Goal: Information Seeking & Learning: Compare options

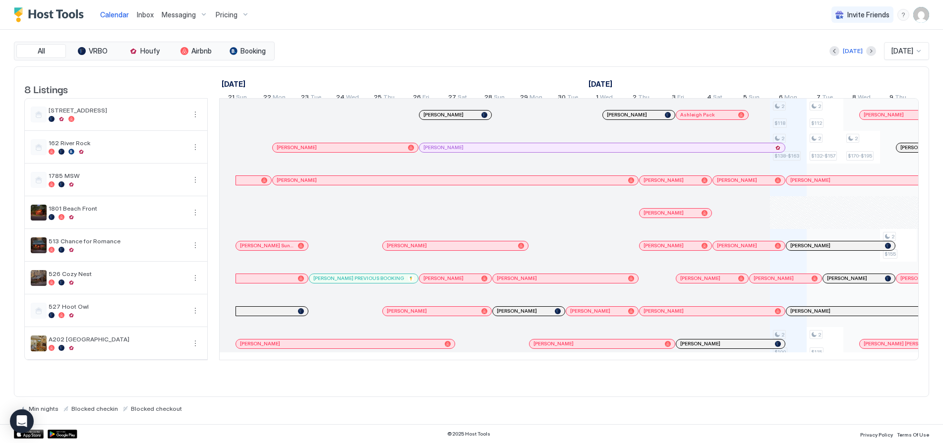
scroll to position [0, 462]
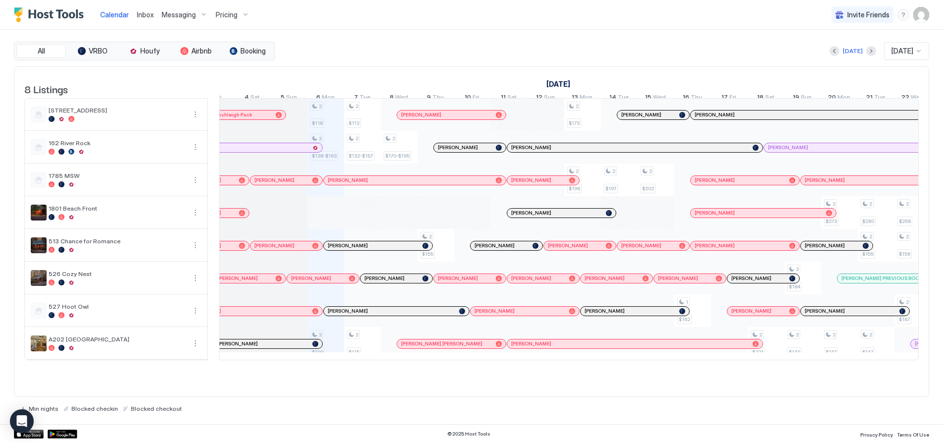
click at [240, 15] on div "Pricing" at bounding box center [233, 14] width 42 height 17
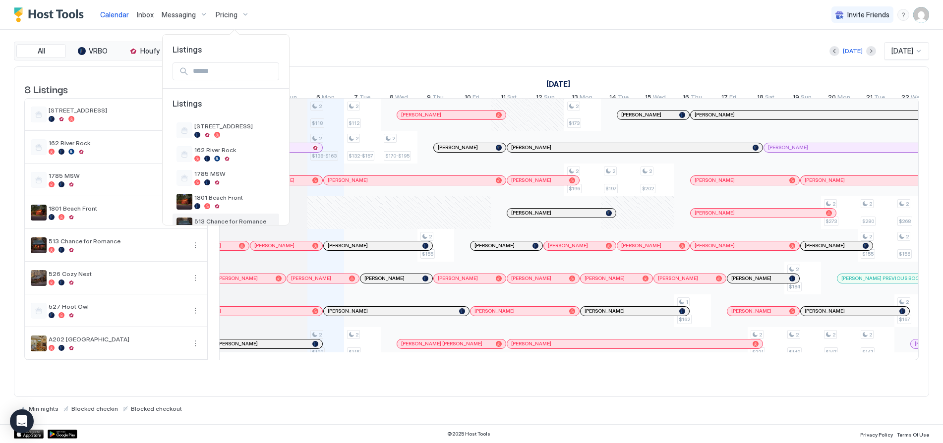
scroll to position [94, 0]
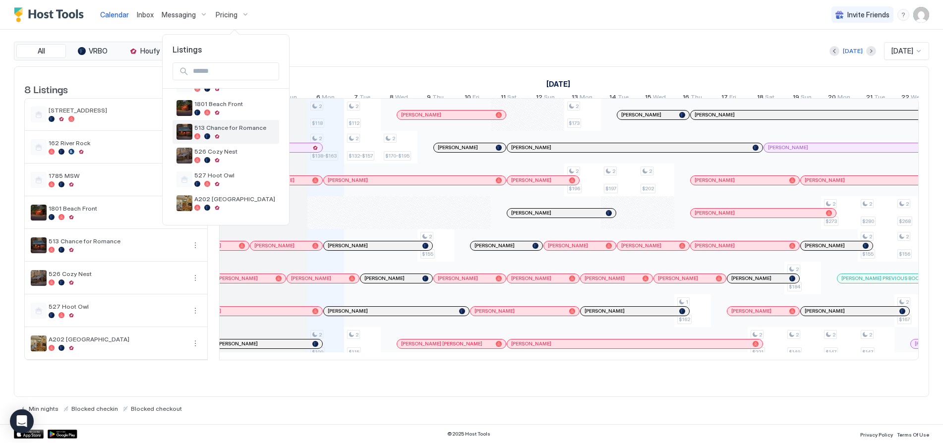
click at [211, 129] on span "513 Chance for Romance" at bounding box center [234, 127] width 81 height 7
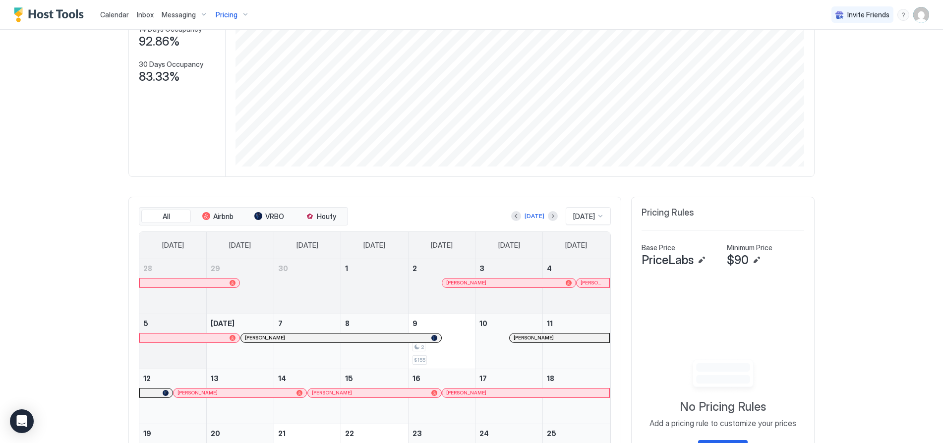
scroll to position [149, 0]
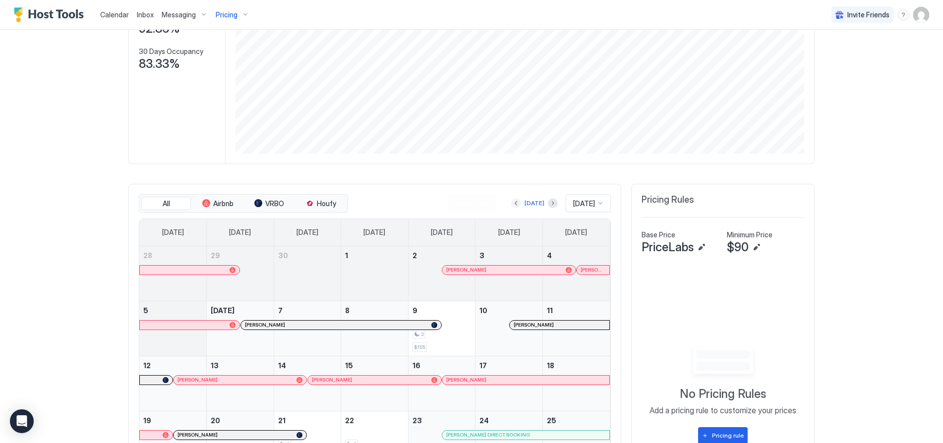
click at [511, 205] on button "Previous month" at bounding box center [516, 203] width 10 height 10
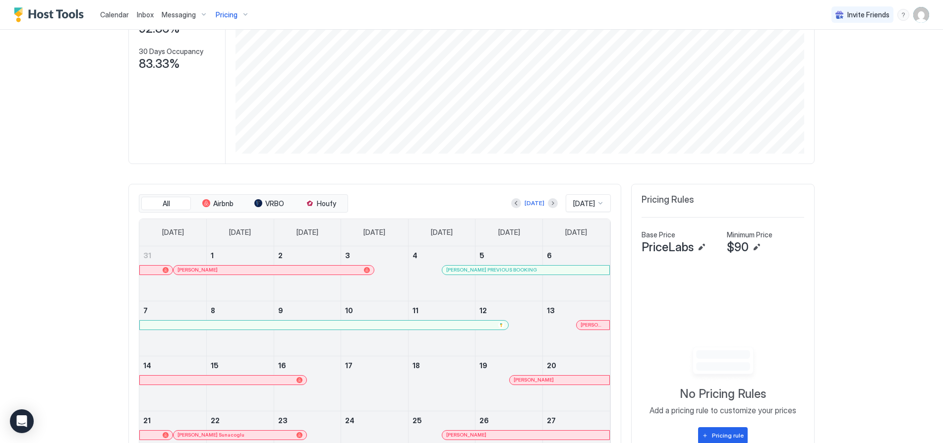
scroll to position [0, 0]
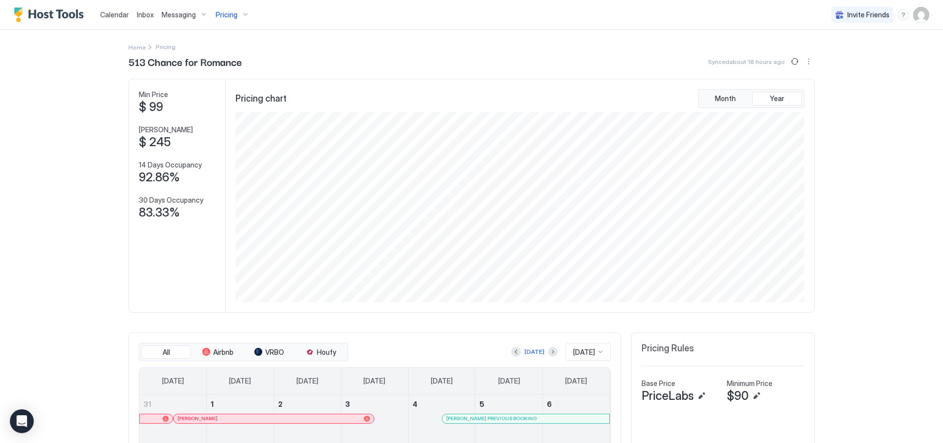
click at [243, 14] on div "Pricing" at bounding box center [233, 14] width 42 height 17
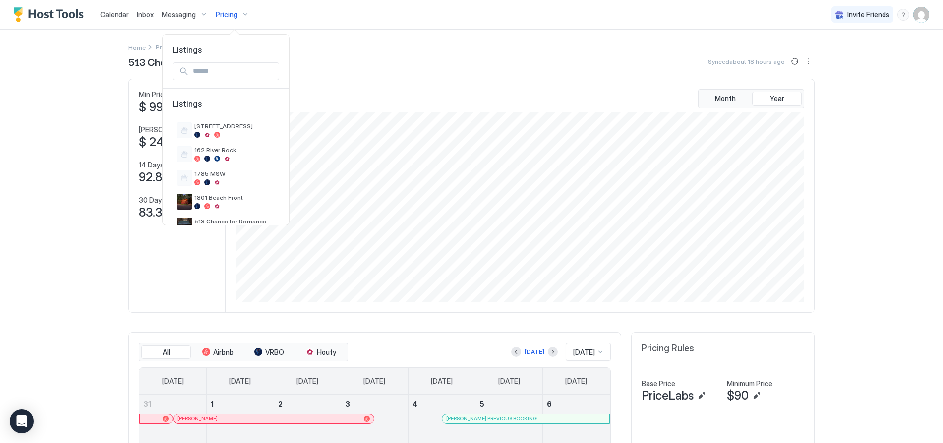
scroll to position [94, 0]
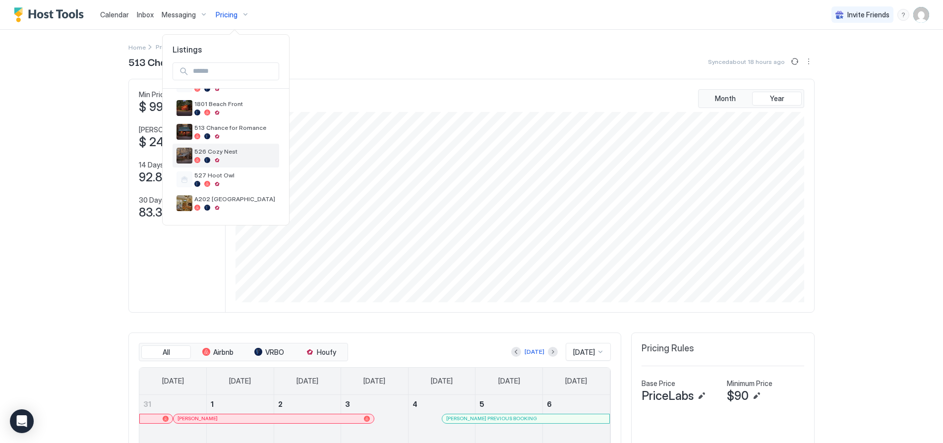
click at [219, 156] on div "526 Cozy Nest" at bounding box center [234, 155] width 81 height 15
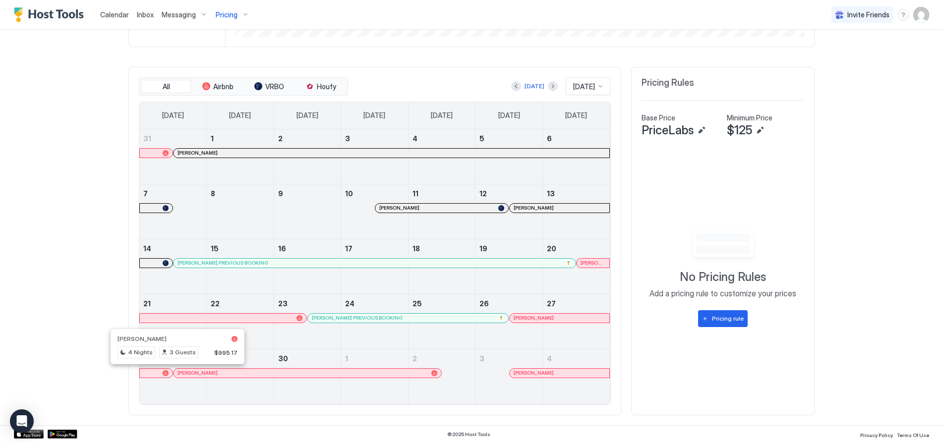
scroll to position [167, 0]
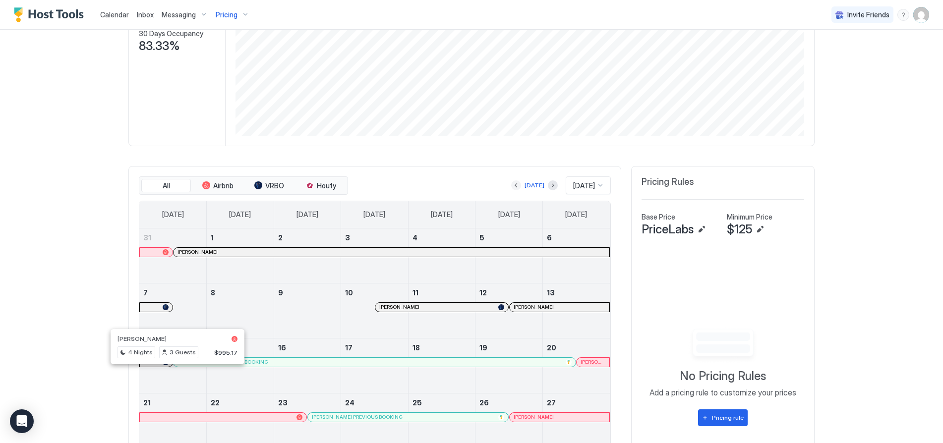
click at [511, 183] on button "Previous month" at bounding box center [516, 185] width 10 height 10
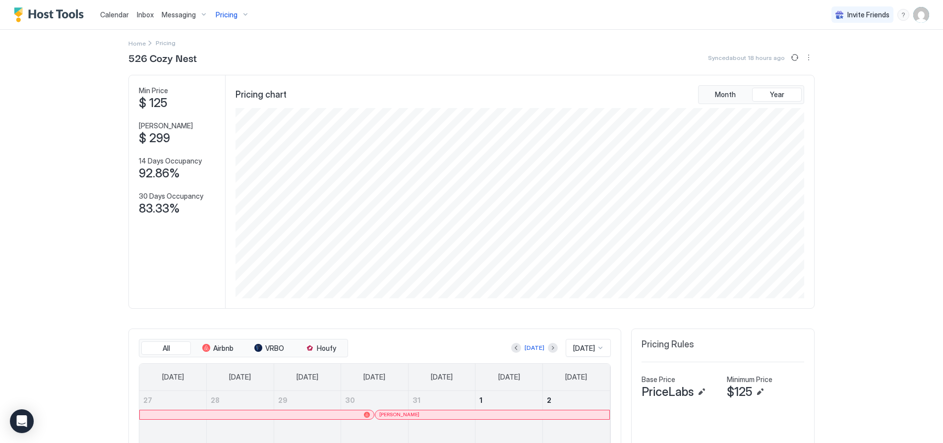
scroll to position [0, 0]
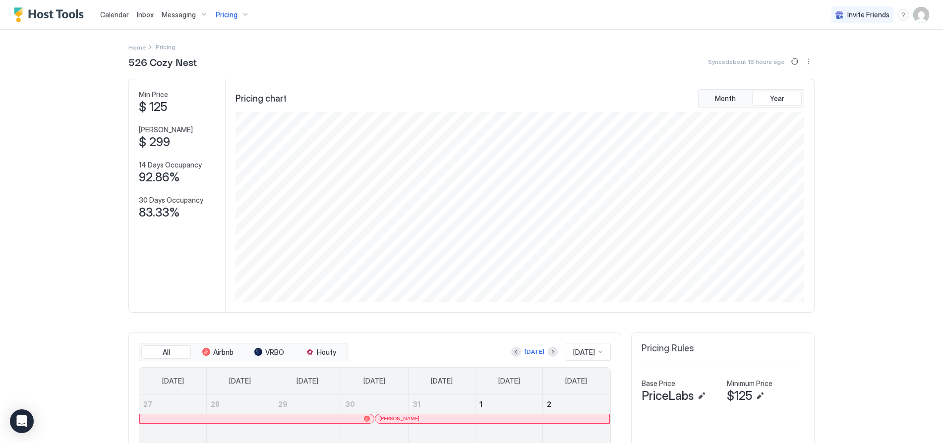
click at [227, 17] on span "Pricing" at bounding box center [227, 14] width 22 height 9
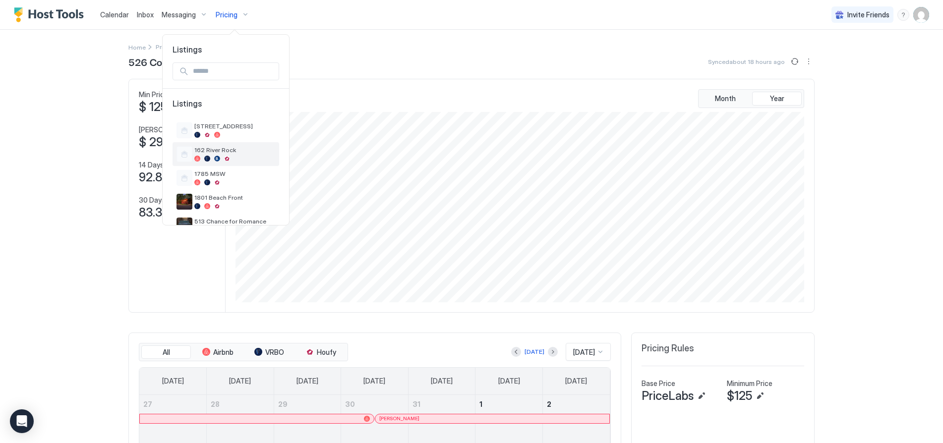
scroll to position [94, 0]
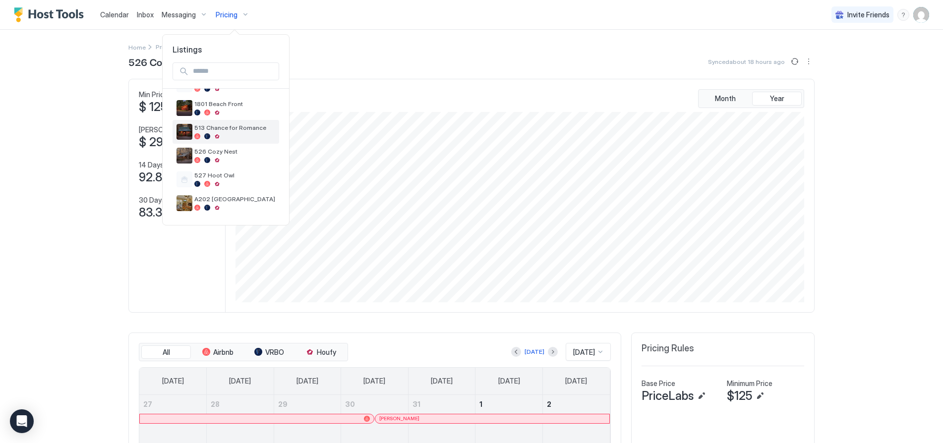
click at [218, 131] on span "513 Chance for Romance" at bounding box center [234, 127] width 81 height 7
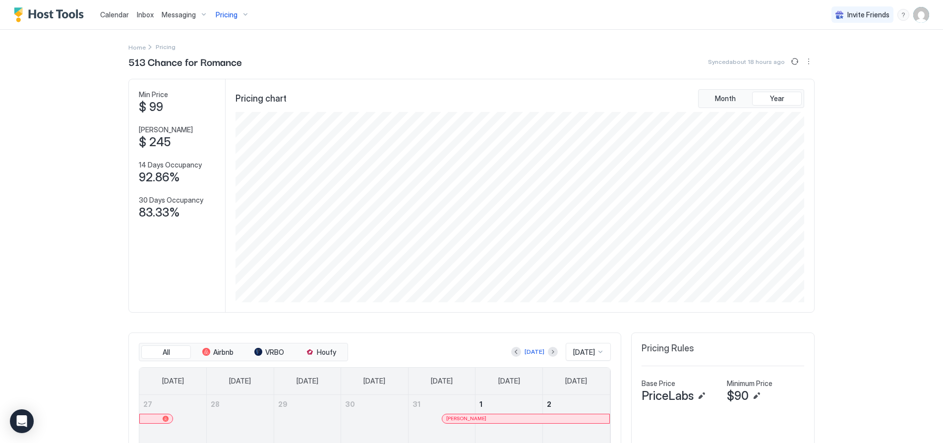
click at [243, 14] on div "Pricing" at bounding box center [233, 14] width 42 height 17
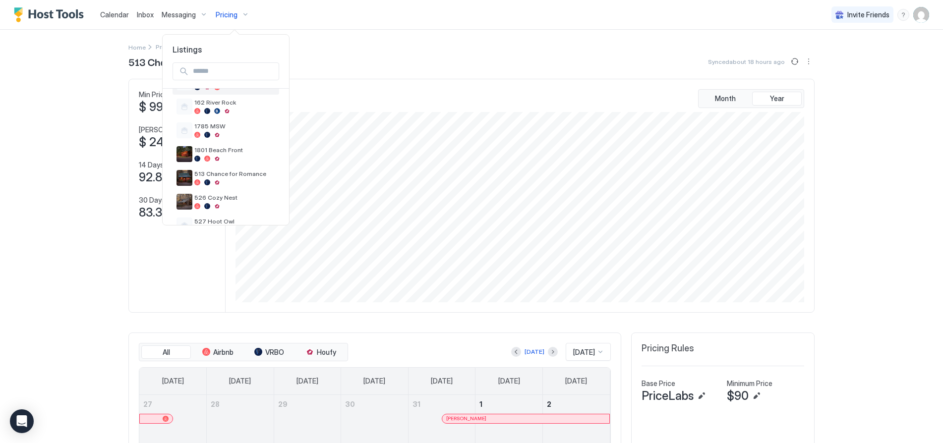
scroll to position [94, 0]
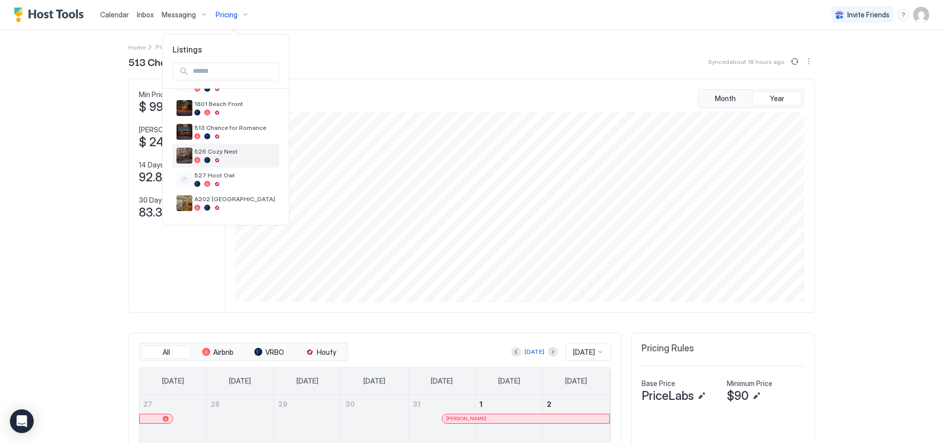
click at [223, 156] on div "526 Cozy Nest" at bounding box center [234, 155] width 81 height 15
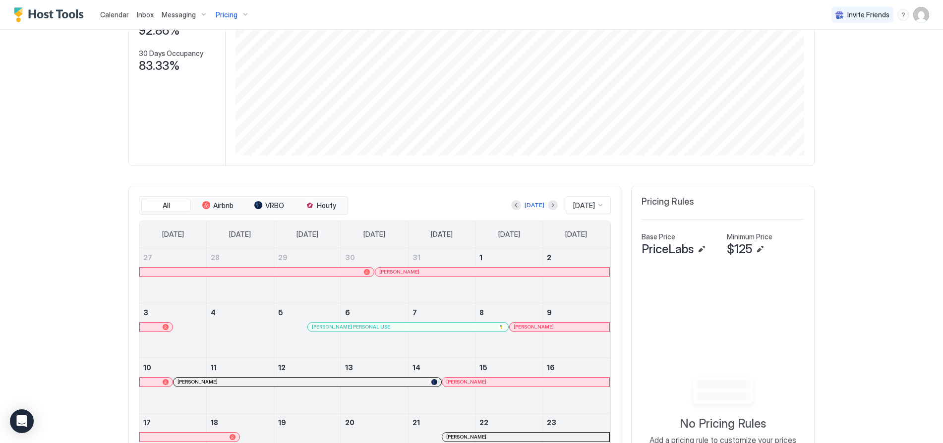
scroll to position [198, 0]
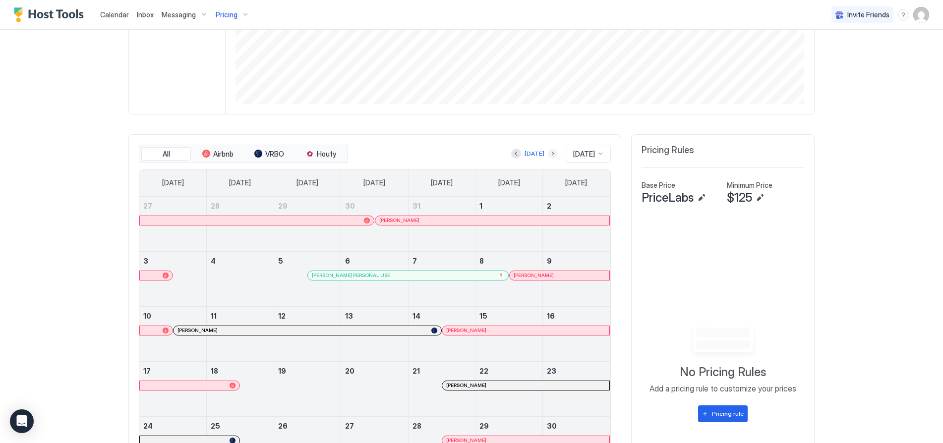
click at [548, 152] on button "Next month" at bounding box center [553, 154] width 10 height 10
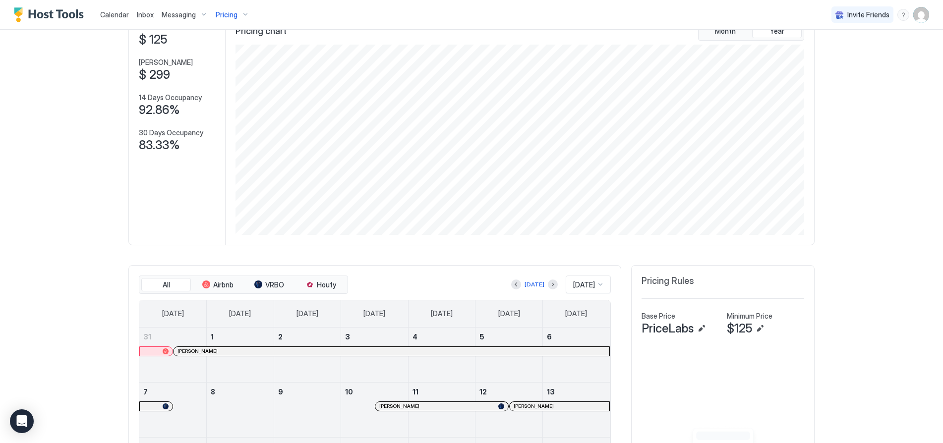
scroll to position [0, 0]
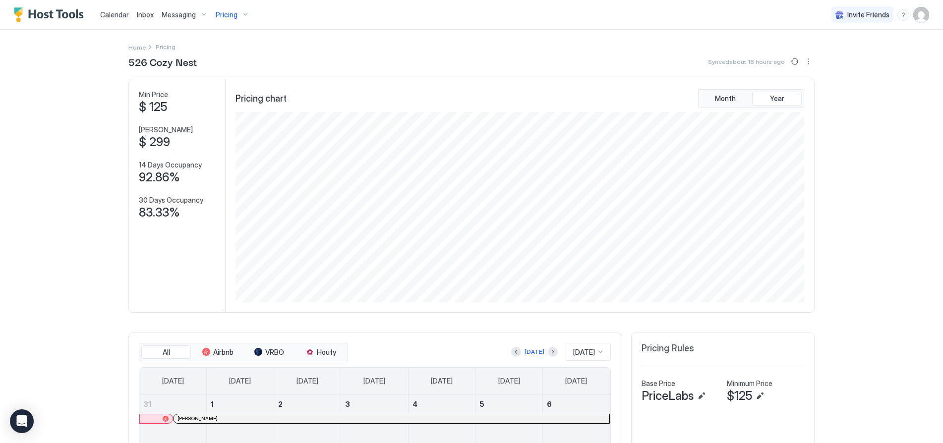
click at [242, 11] on div "Pricing" at bounding box center [233, 14] width 42 height 17
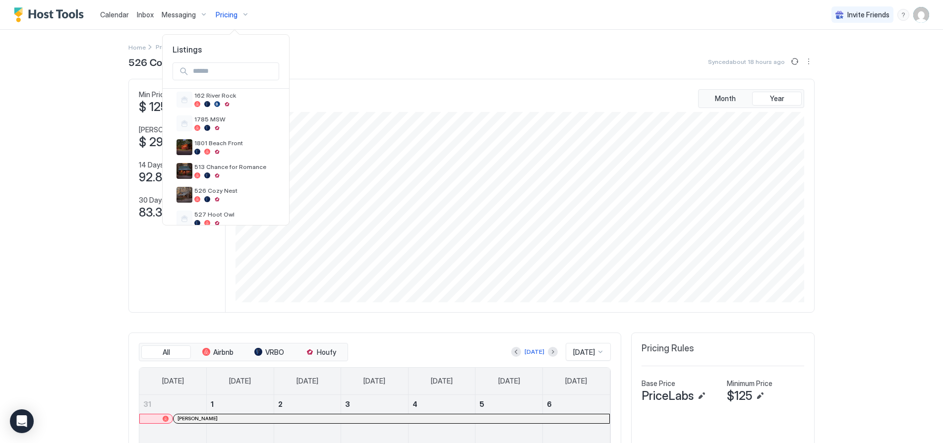
scroll to position [94, 0]
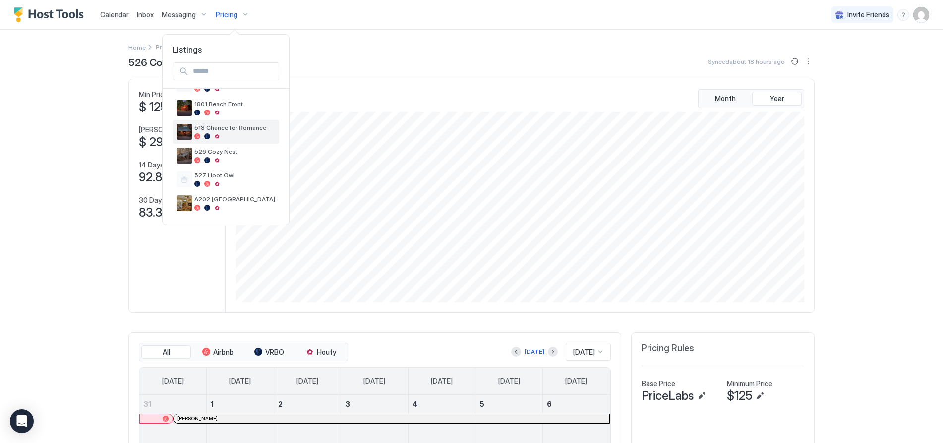
click at [214, 128] on span "513 Chance for Romance" at bounding box center [234, 127] width 81 height 7
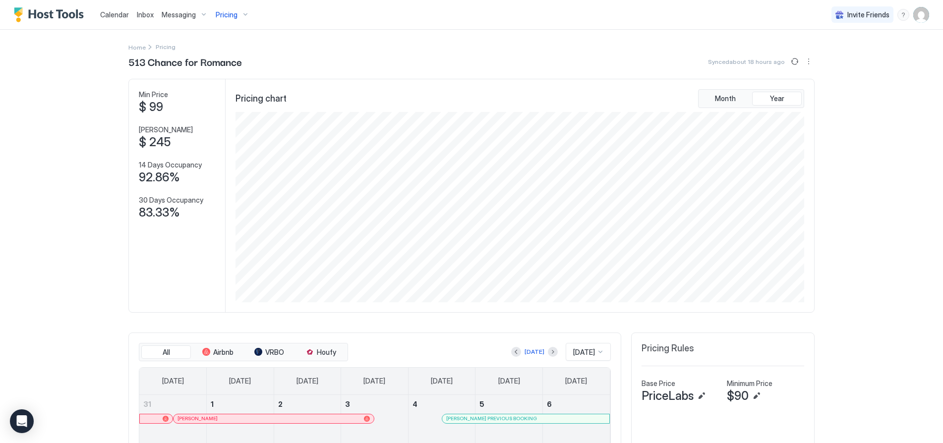
click at [242, 10] on div "Pricing" at bounding box center [233, 14] width 42 height 17
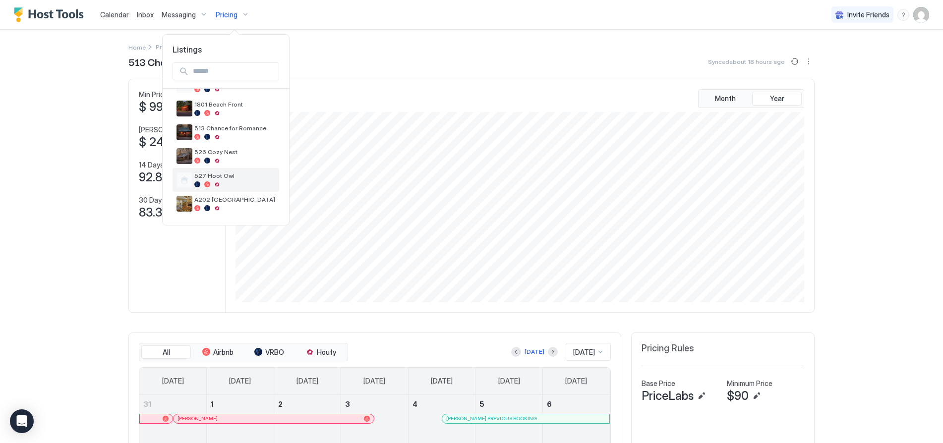
scroll to position [94, 0]
drag, startPoint x: 213, startPoint y: 154, endPoint x: 208, endPoint y: 154, distance: 5.0
click at [208, 154] on span "526 Cozy Nest" at bounding box center [234, 151] width 81 height 7
click at [203, 149] on span "526 Cozy Nest" at bounding box center [234, 151] width 81 height 7
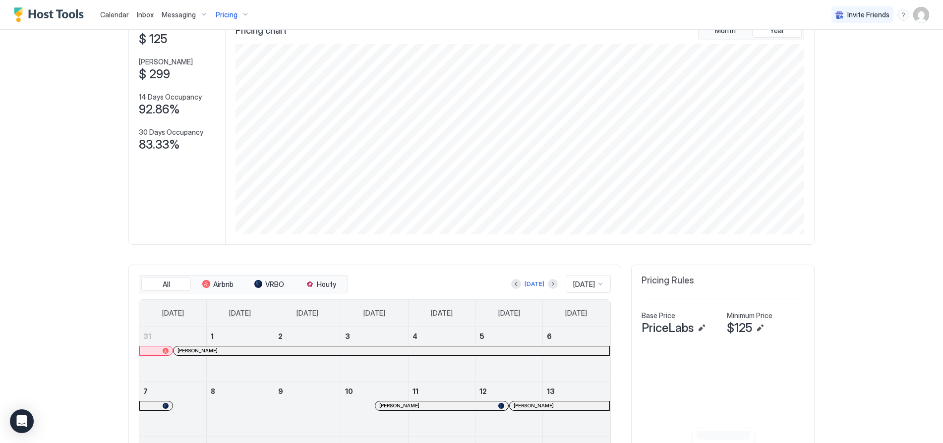
scroll to position [67, 0]
click at [244, 19] on div "Pricing" at bounding box center [233, 14] width 42 height 17
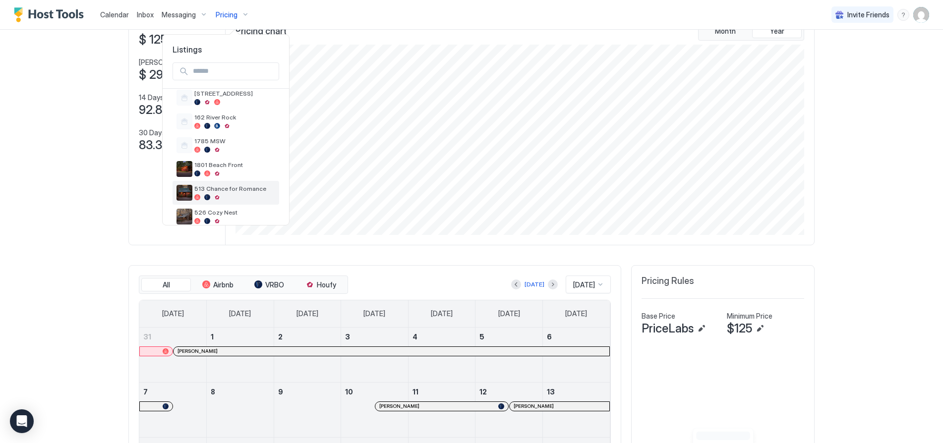
scroll to position [50, 0]
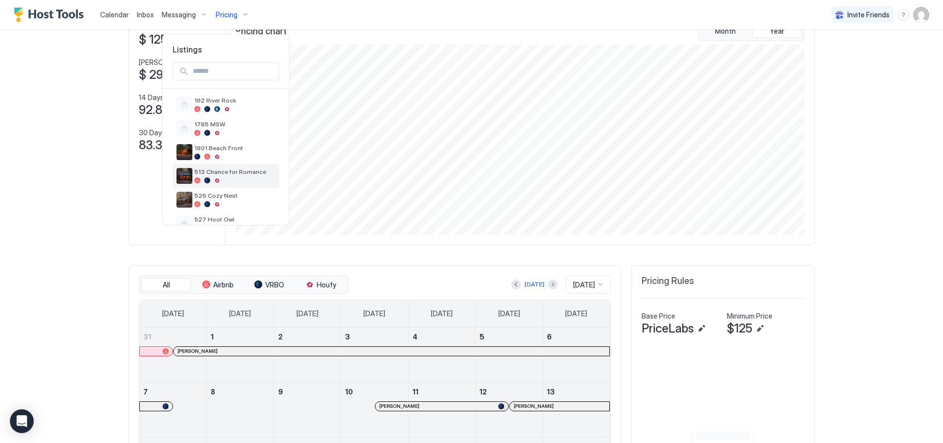
click at [219, 170] on span "513 Chance for Romance" at bounding box center [234, 171] width 81 height 7
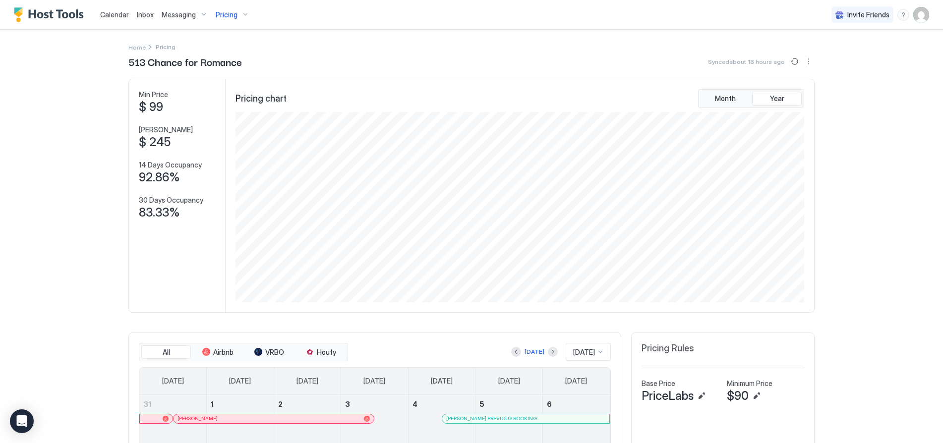
click at [242, 15] on div "Pricing" at bounding box center [233, 14] width 42 height 17
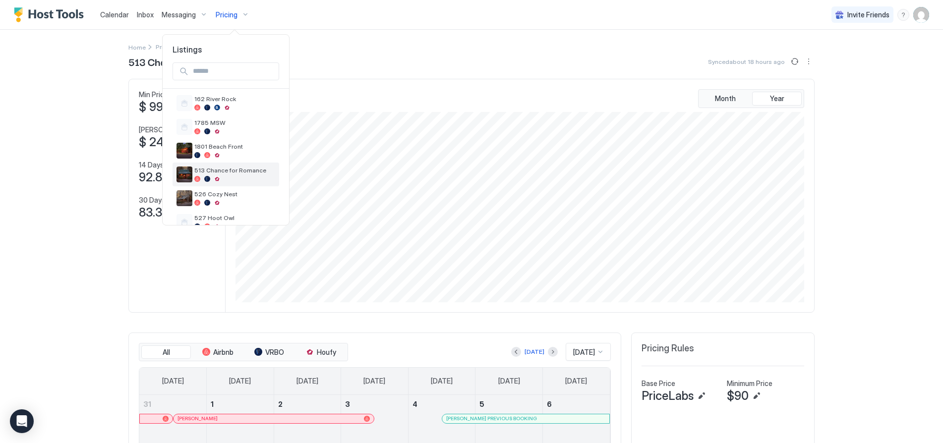
scroll to position [94, 0]
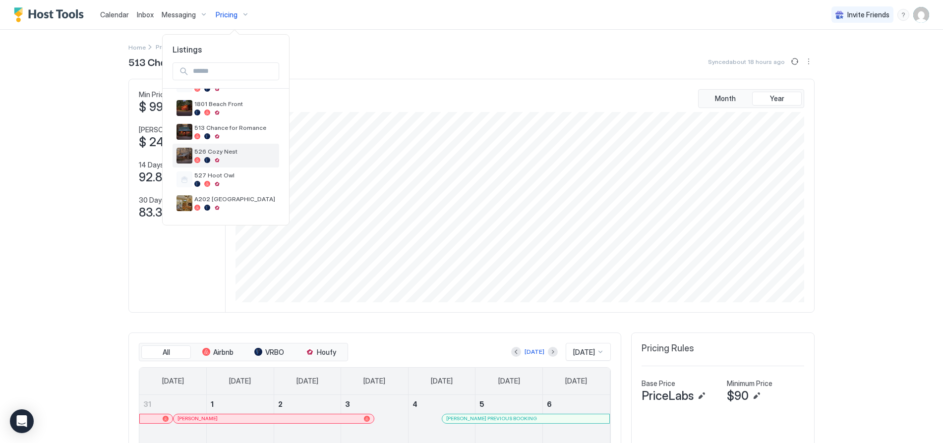
click at [220, 156] on div "526 Cozy Nest" at bounding box center [234, 155] width 81 height 15
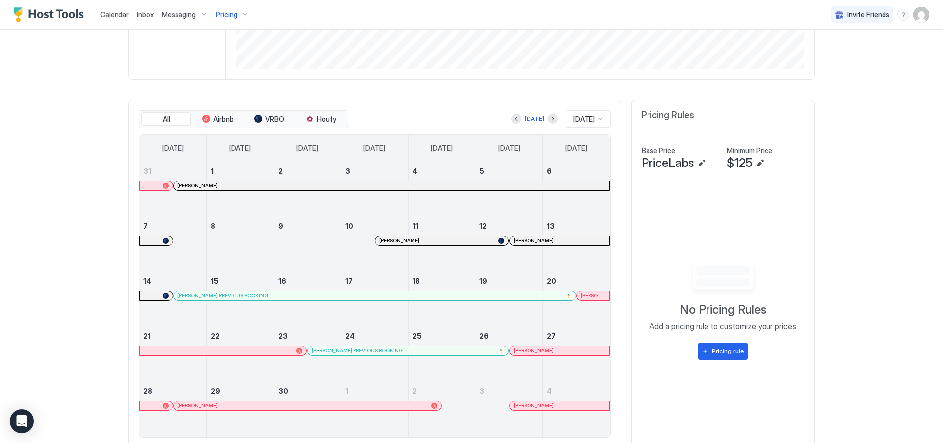
scroll to position [266, 0]
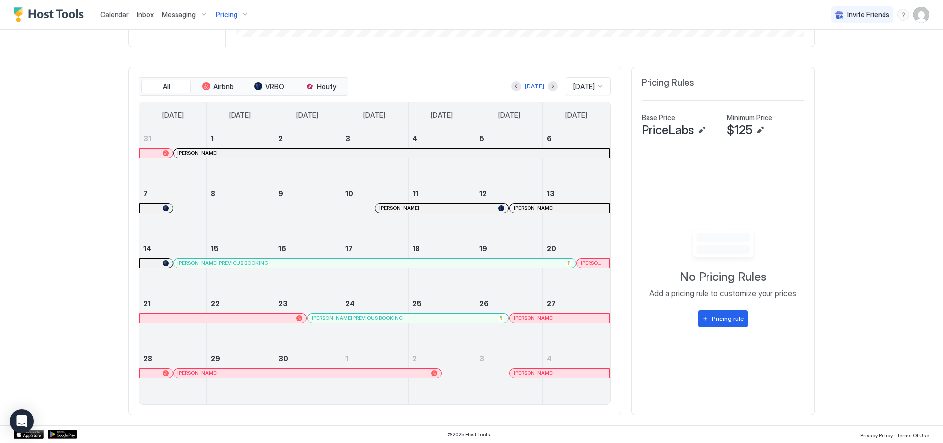
click at [116, 16] on span "Calendar" at bounding box center [114, 14] width 29 height 8
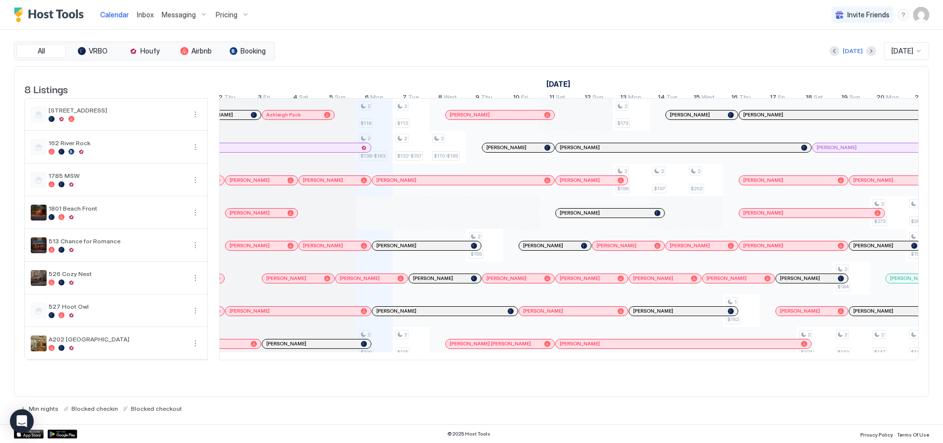
scroll to position [0, 407]
